Goal: Find specific page/section: Find specific page/section

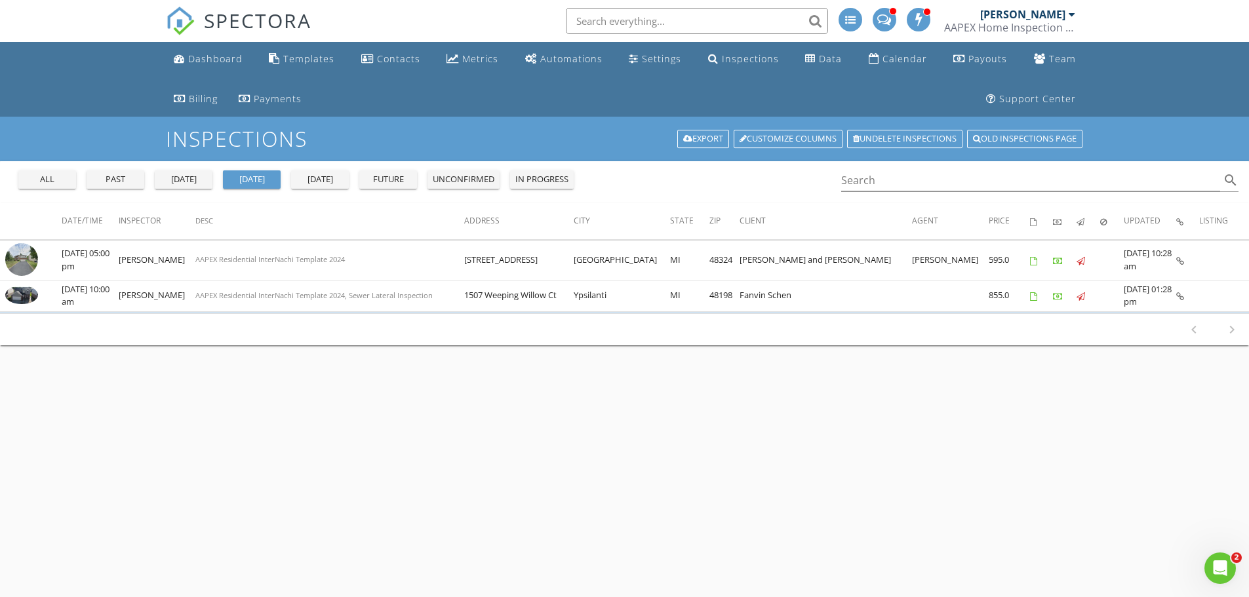
click at [50, 180] on div "all" at bounding box center [47, 179] width 47 height 13
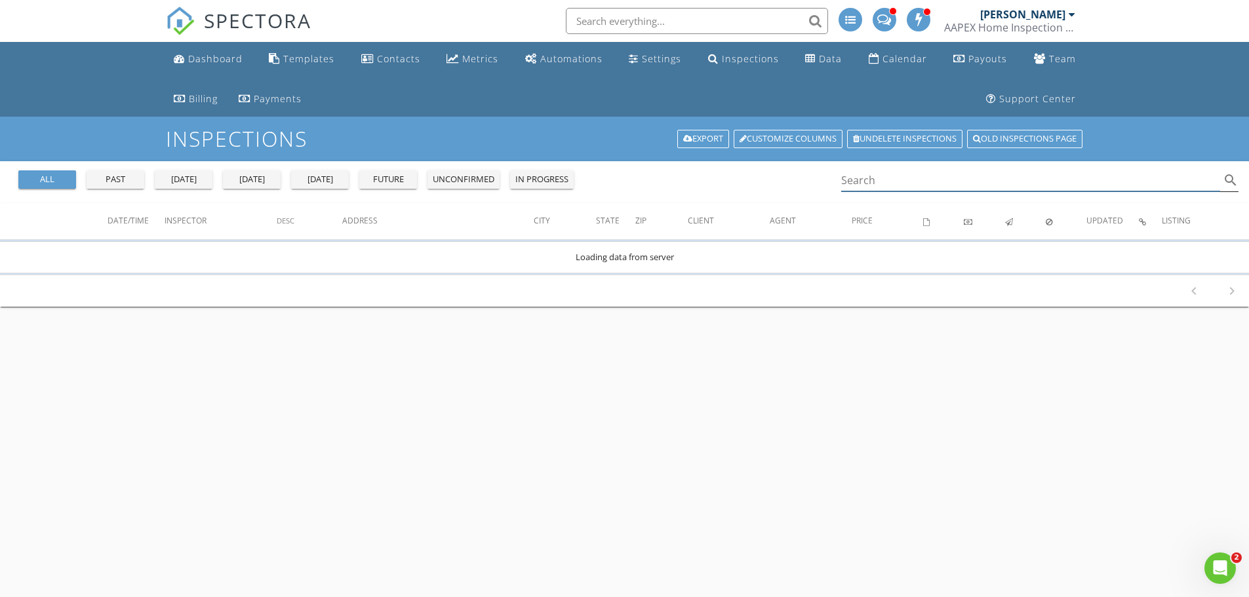
click at [877, 186] on input "Search" at bounding box center [1031, 181] width 380 height 22
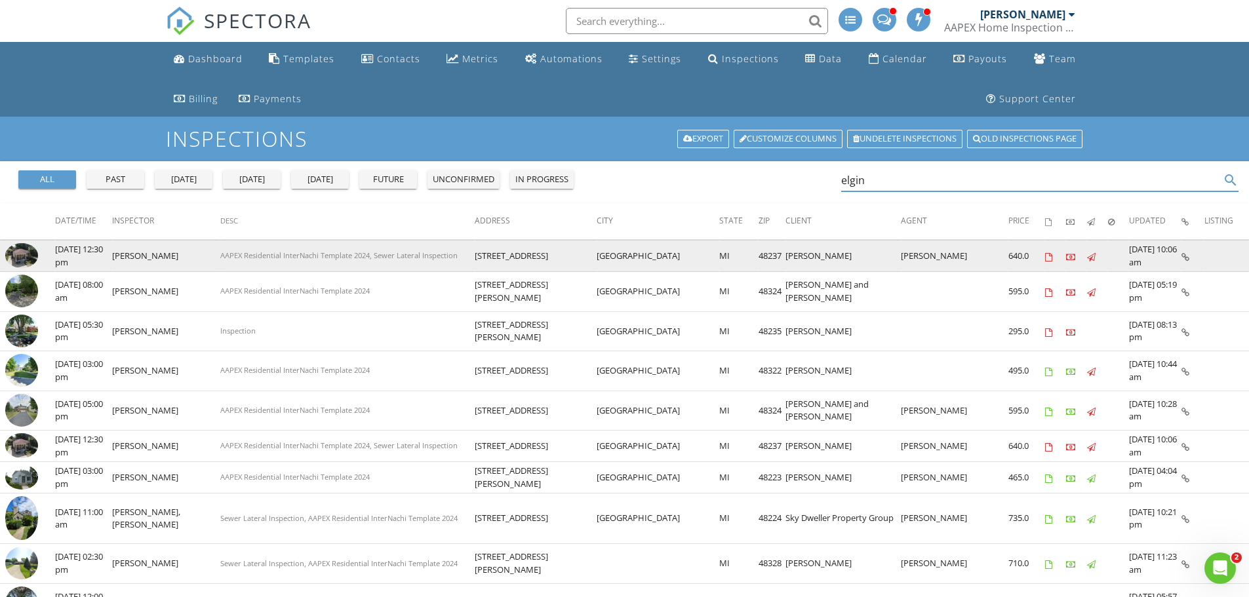
type input "elgin"
click at [14, 251] on img at bounding box center [21, 255] width 33 height 25
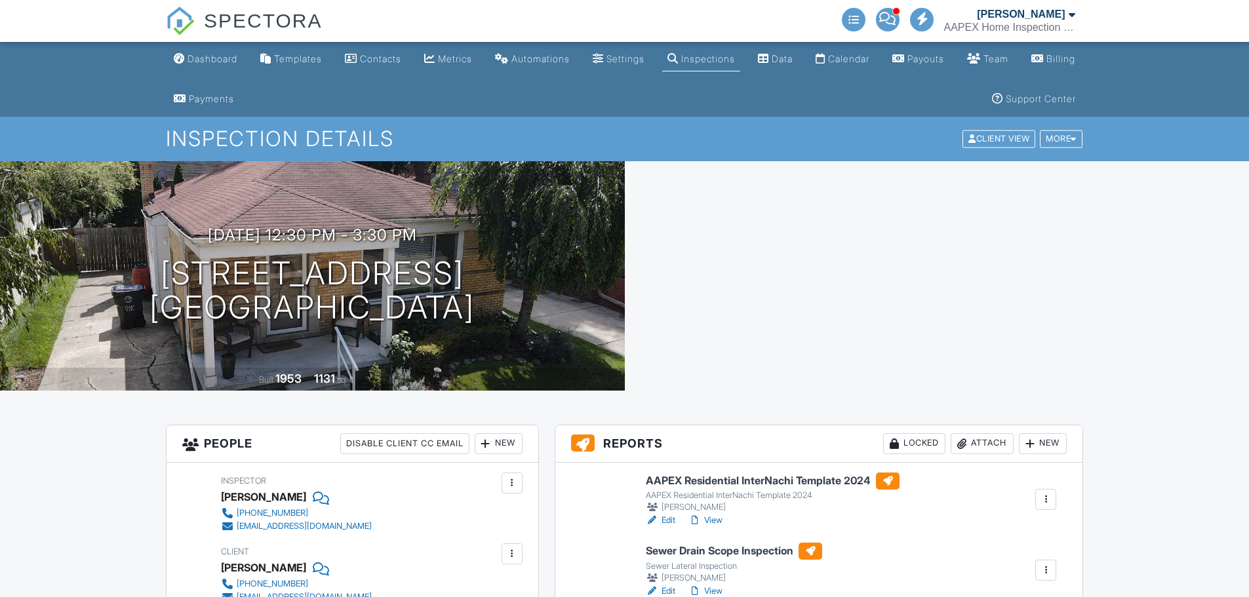
scroll to position [306, 0]
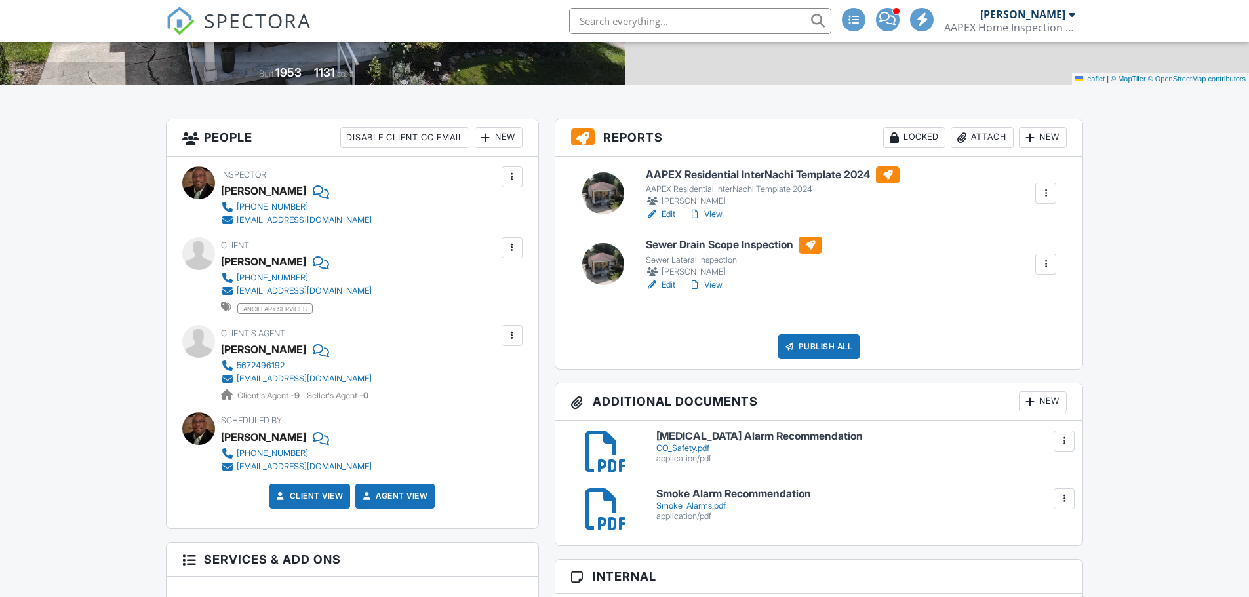
click at [667, 216] on link "Edit" at bounding box center [660, 214] width 29 height 13
